Goal: Information Seeking & Learning: Learn about a topic

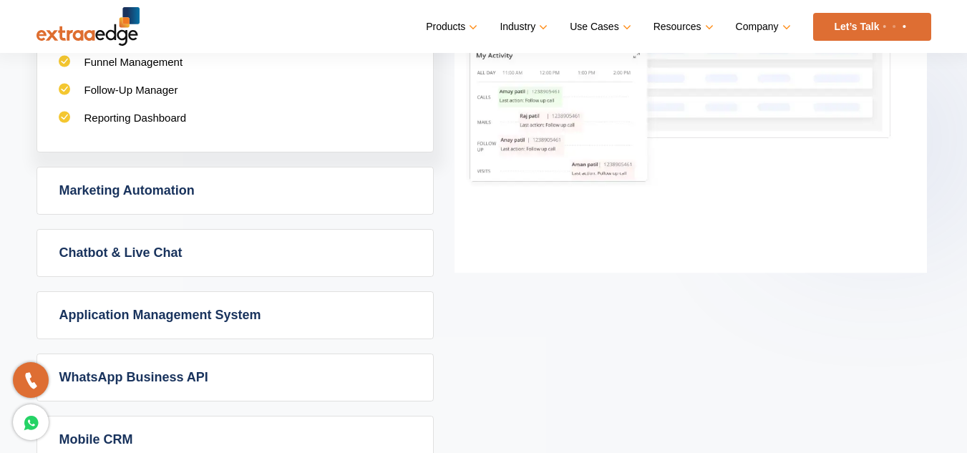
scroll to position [937, 0]
click at [201, 202] on link "Marketing Automation" at bounding box center [235, 190] width 396 height 47
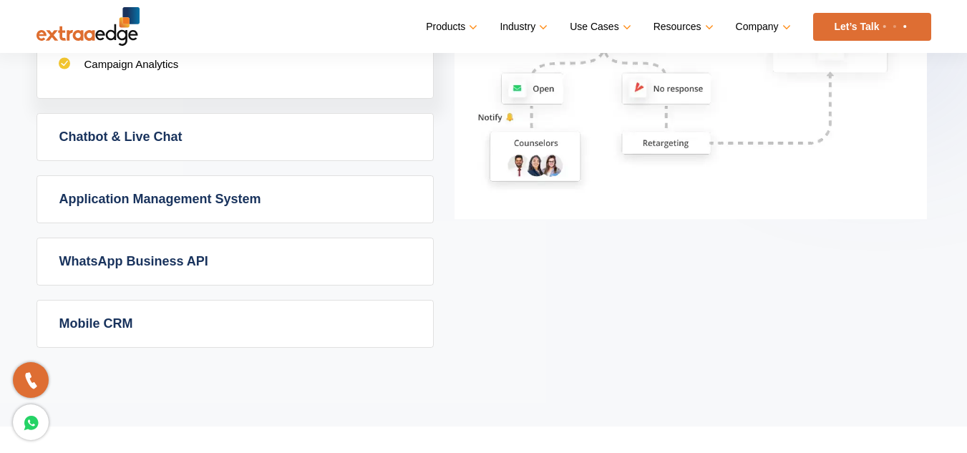
scroll to position [1053, 0]
click at [213, 321] on link "Mobile CRM" at bounding box center [235, 323] width 396 height 47
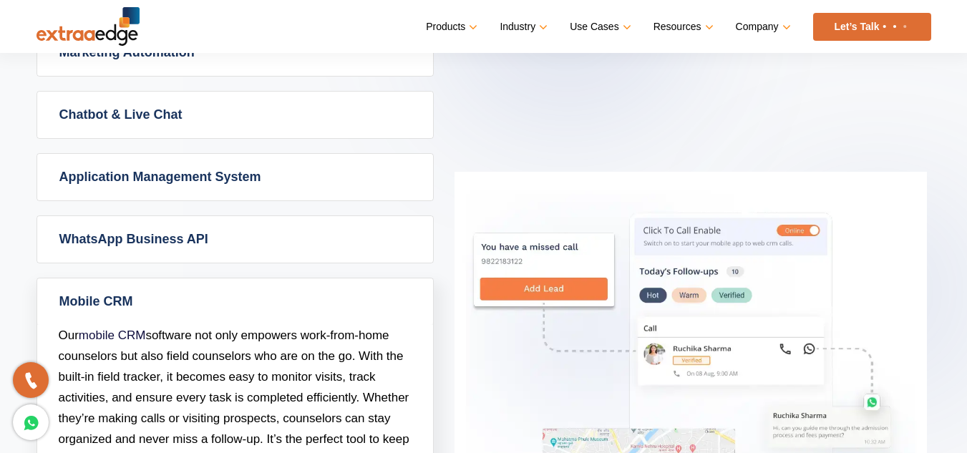
scroll to position [779, 0]
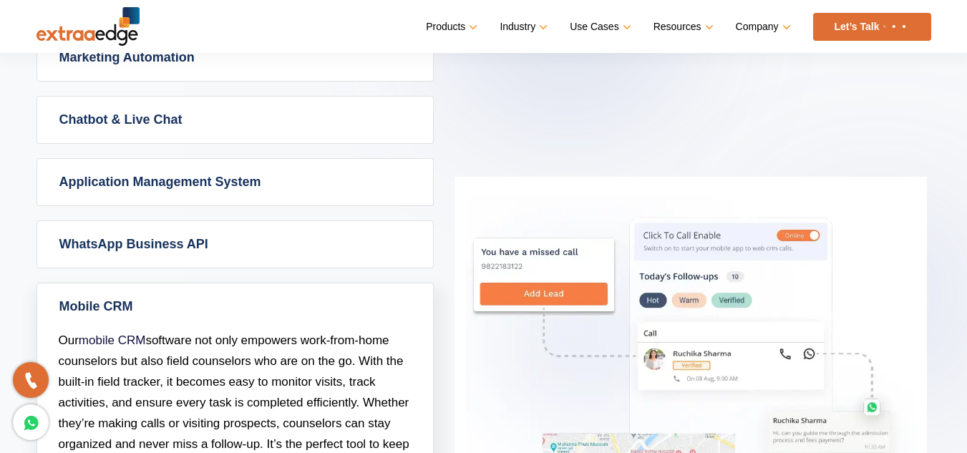
click at [253, 184] on link "Application Management System" at bounding box center [235, 182] width 396 height 47
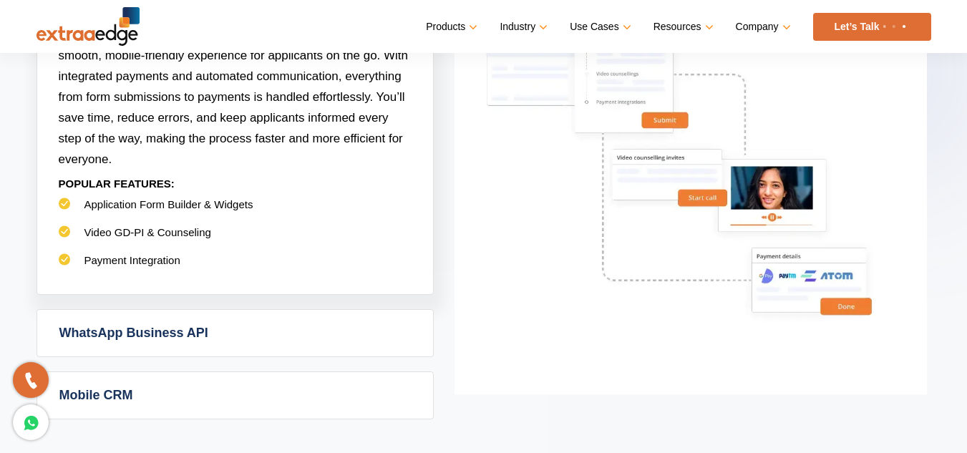
scroll to position [1002, 0]
click at [227, 326] on link "WhatsApp Business API" at bounding box center [235, 332] width 396 height 47
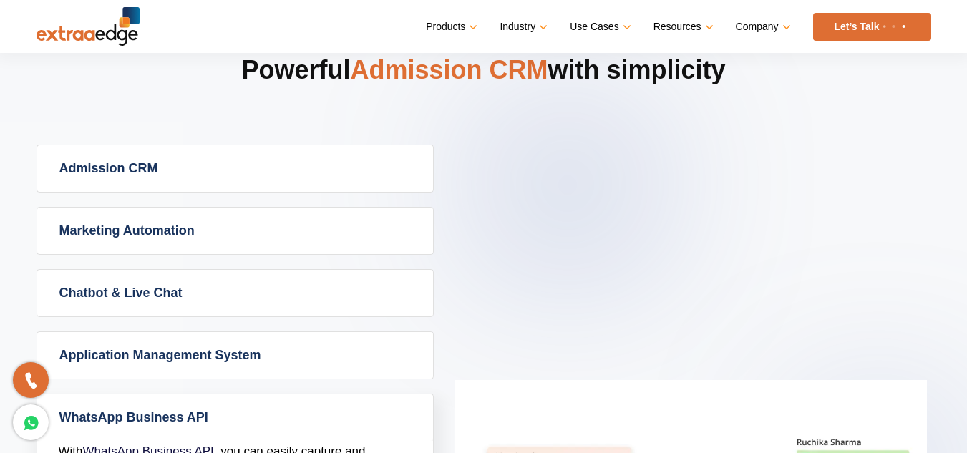
scroll to position [602, 0]
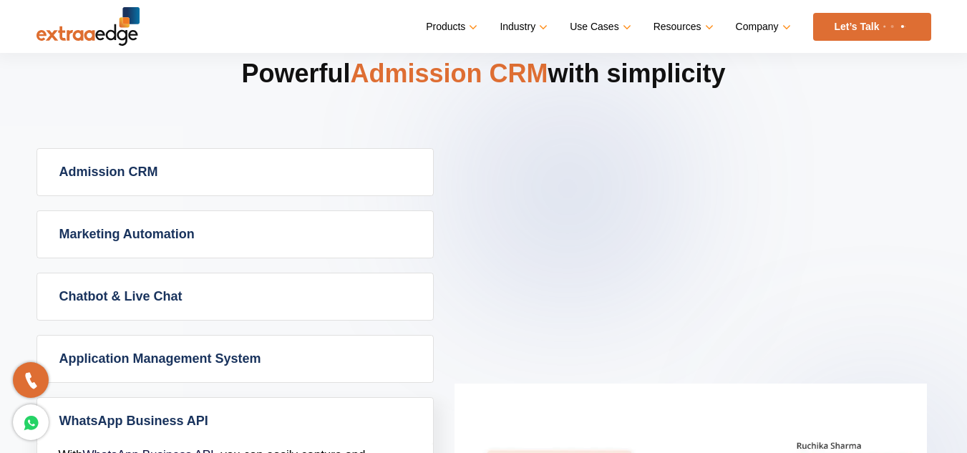
click at [180, 283] on link "Chatbot & Live Chat" at bounding box center [235, 296] width 396 height 47
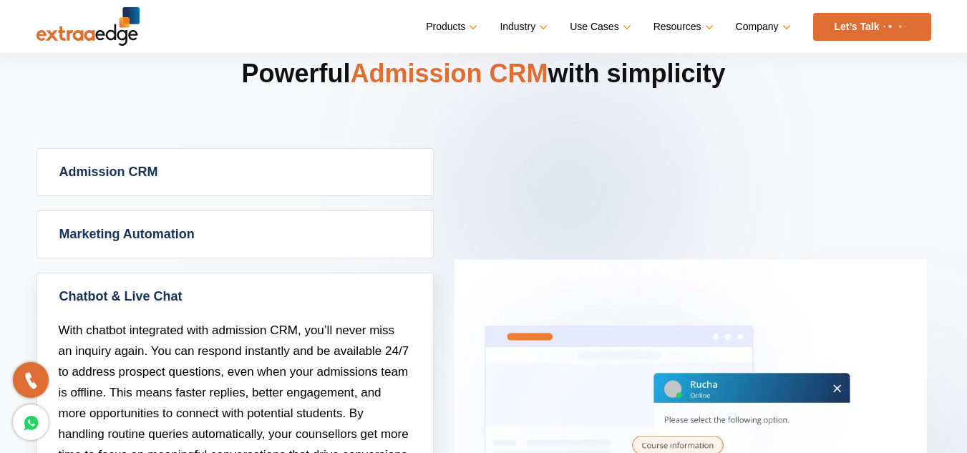
click at [324, 177] on link "Admission CRM" at bounding box center [235, 172] width 396 height 47
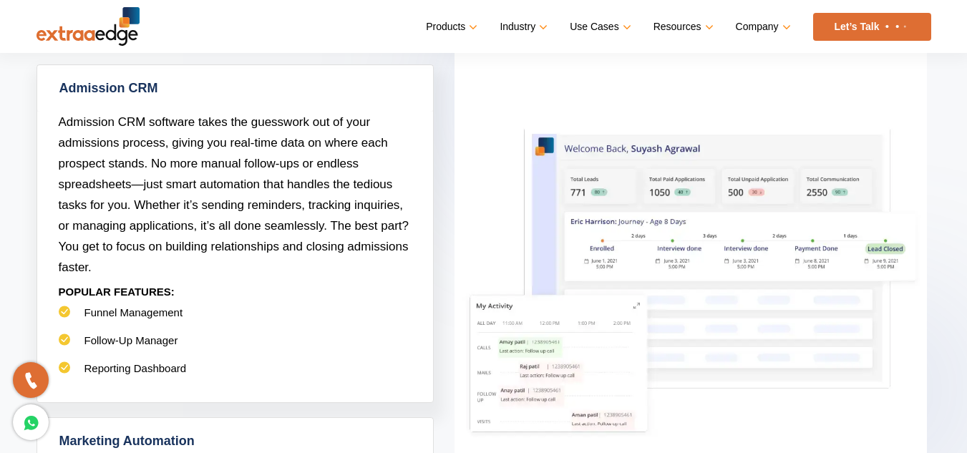
scroll to position [685, 0]
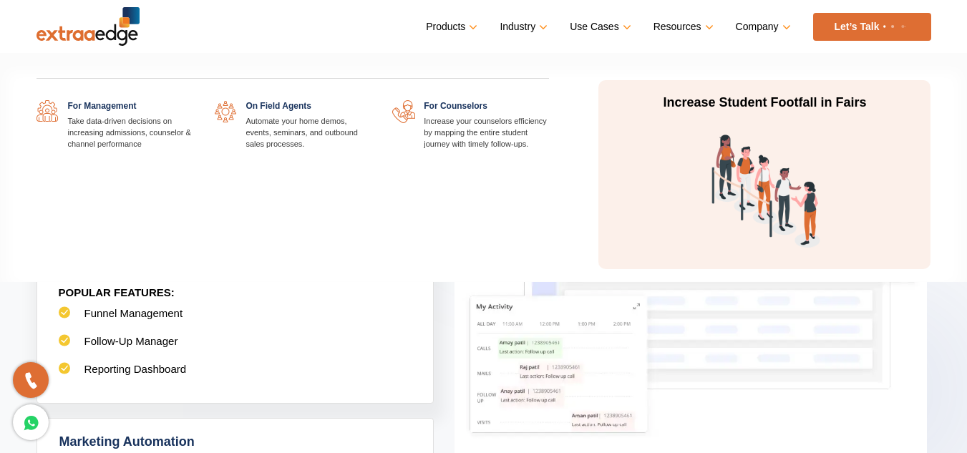
click at [549, 100] on link at bounding box center [549, 100] width 0 height 0
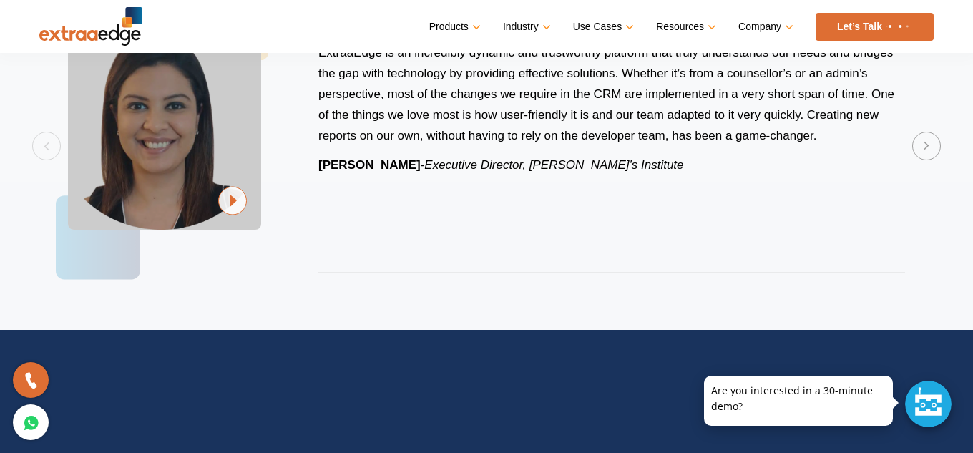
scroll to position [3005, 0]
